Goal: Information Seeking & Learning: Find specific fact

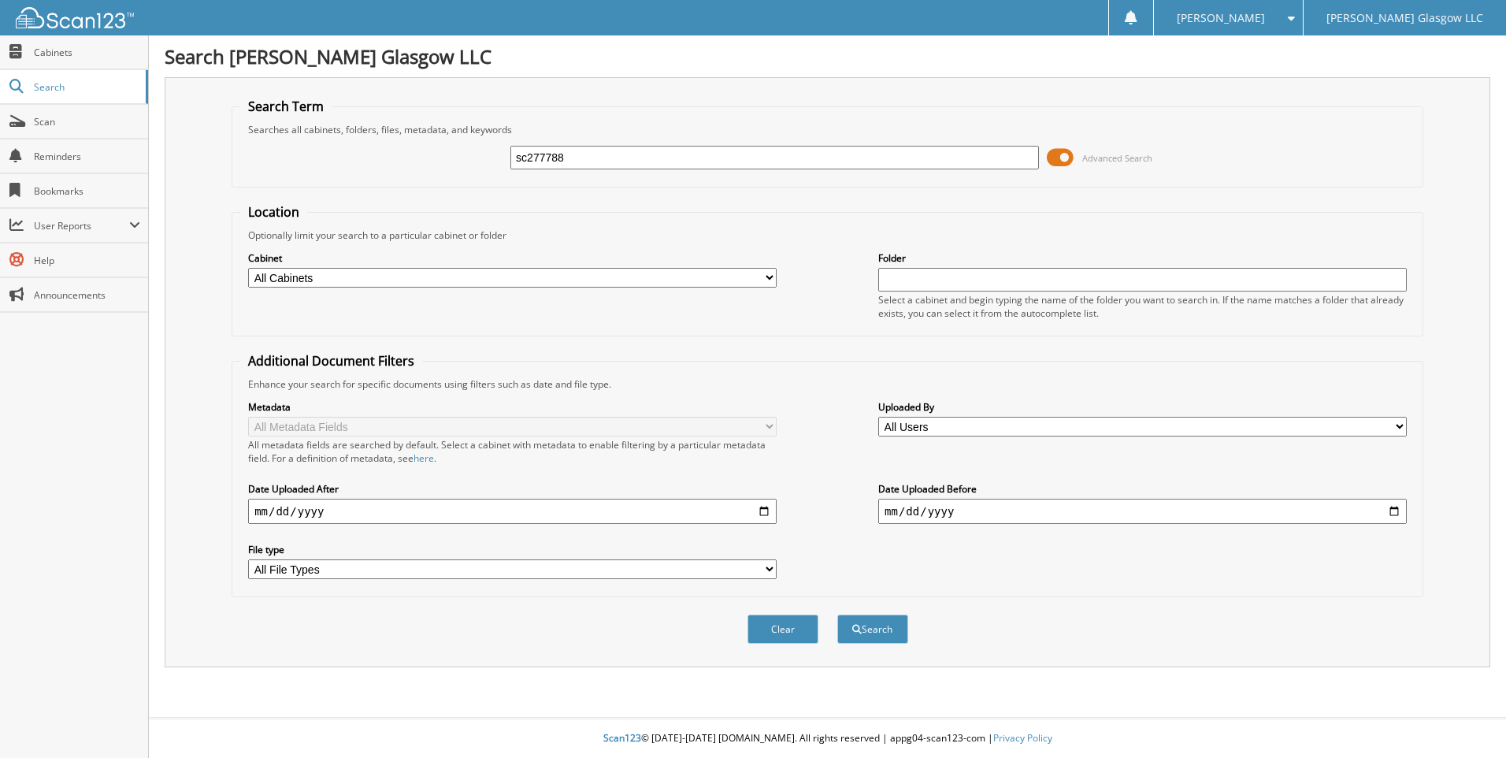
type input "sc277788"
click at [837, 614] on button "Search" at bounding box center [872, 628] width 71 height 29
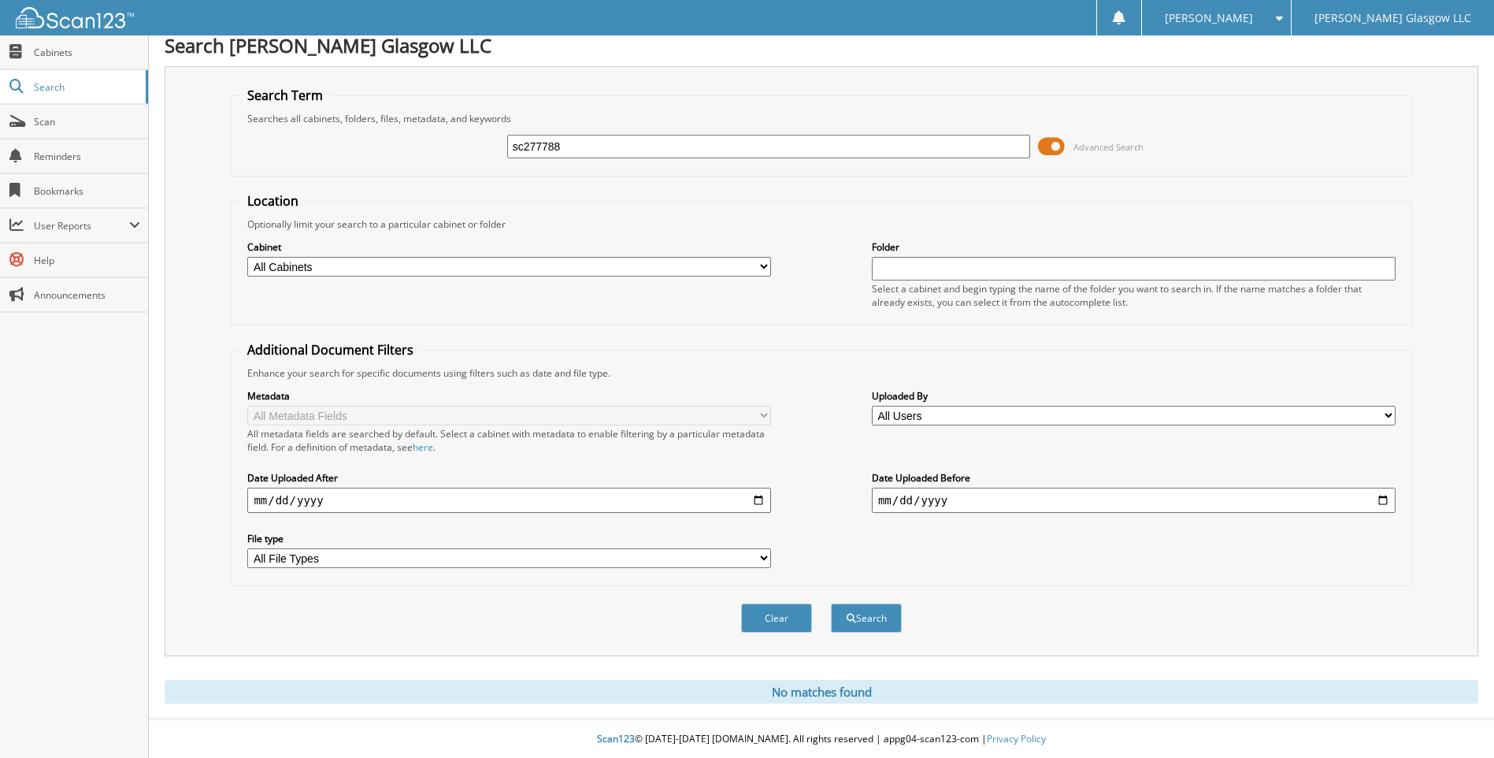
scroll to position [13, 0]
drag, startPoint x: 621, startPoint y: 150, endPoint x: 375, endPoint y: 149, distance: 246.5
click at [375, 149] on div "sc277788 Advanced Search" at bounding box center [820, 145] width 1163 height 43
type input "mathews, logan"
click at [831, 602] on button "Search" at bounding box center [866, 616] width 71 height 29
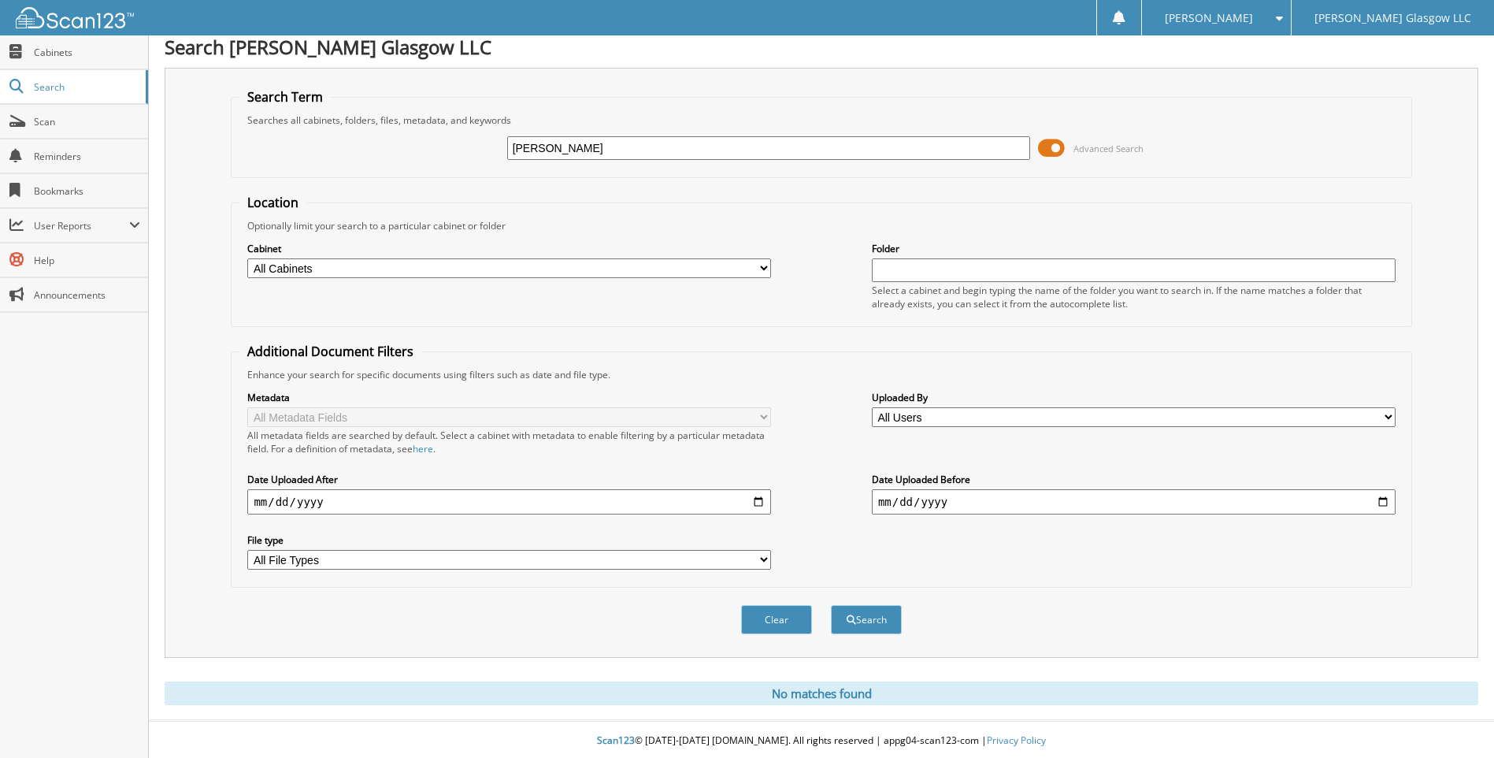
scroll to position [13, 0]
click at [531, 268] on select "All Cabinets CAR DEALS F&I Compliance PARTS Needs Filing" at bounding box center [509, 266] width 524 height 20
select select "22898"
click at [247, 256] on select "All Cabinets CAR DEALS F&I Compliance PARTS Needs Filing" at bounding box center [509, 266] width 524 height 20
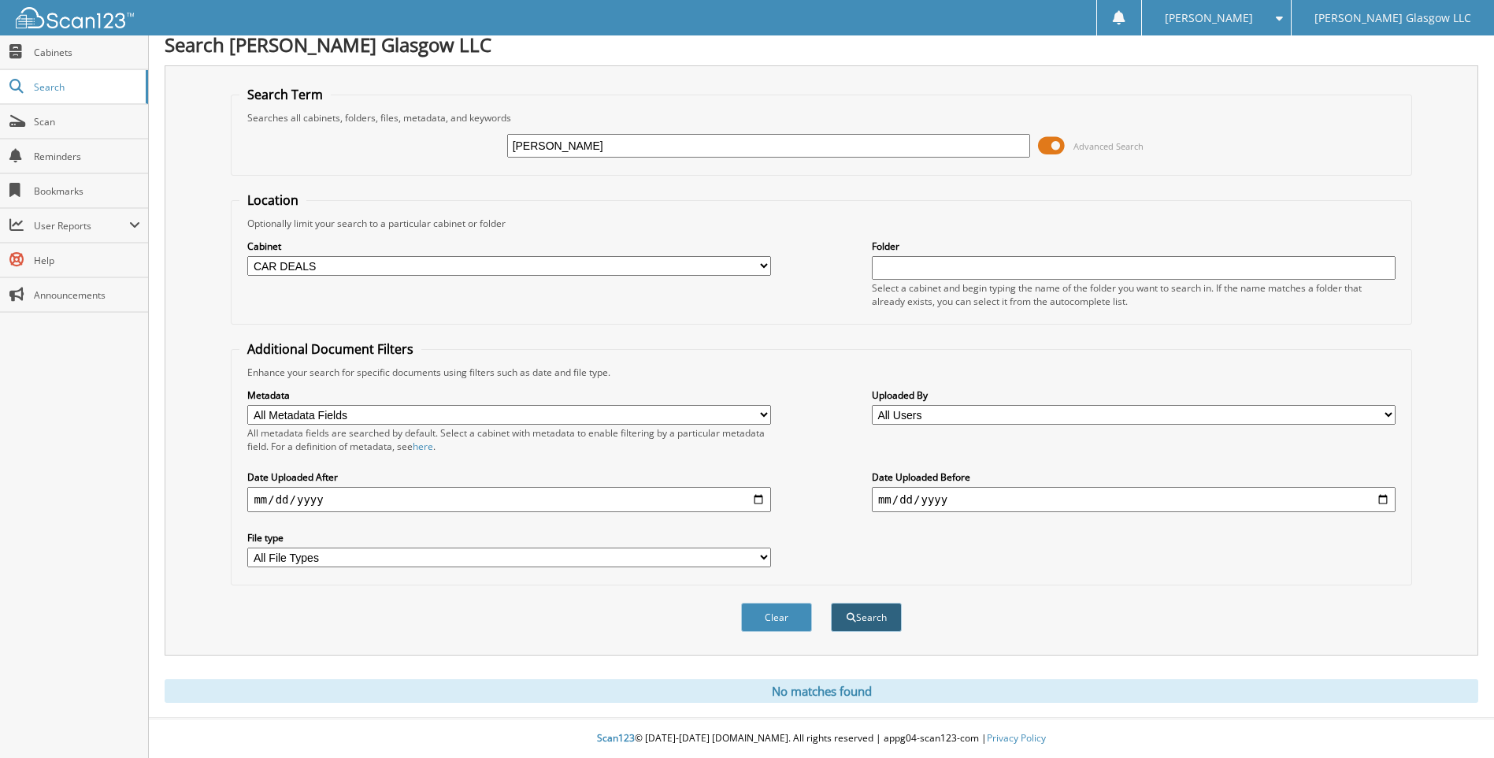
click at [873, 620] on button "Search" at bounding box center [866, 616] width 71 height 29
